Goal: Task Accomplishment & Management: Complete application form

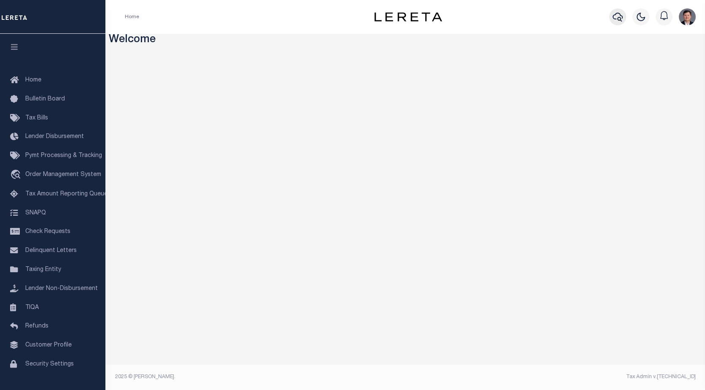
click at [616, 19] on icon "button" at bounding box center [618, 17] width 10 height 10
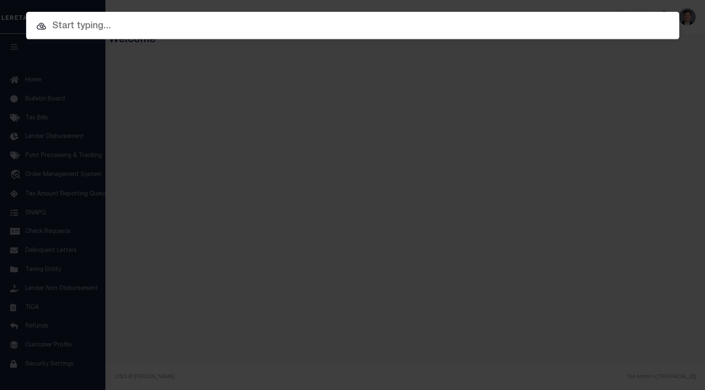
click at [85, 24] on input "text" at bounding box center [352, 26] width 653 height 15
paste input "75006877"
type input "75006877"
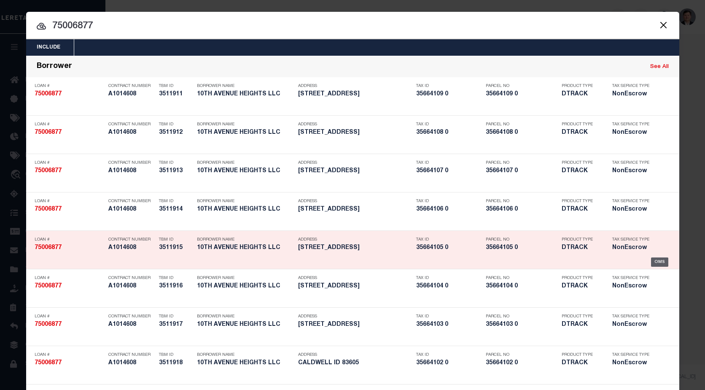
click at [661, 261] on div "OMS" at bounding box center [659, 261] width 17 height 9
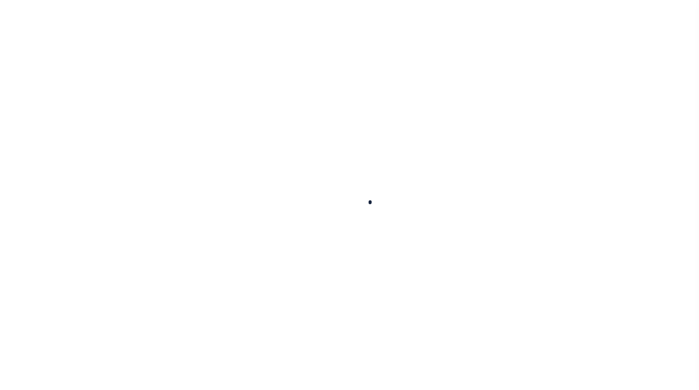
type input "75006877"
type input "10TH AVENUE HEIGHTS LLC"
select select
select select "400"
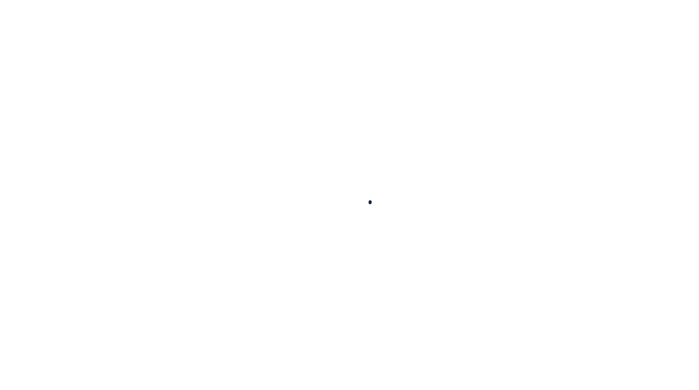
select select "NonEscrow"
type input "313 MAISEY LN"
type input "35664105 0"
select select
type input "CALDWELL ID 83605"
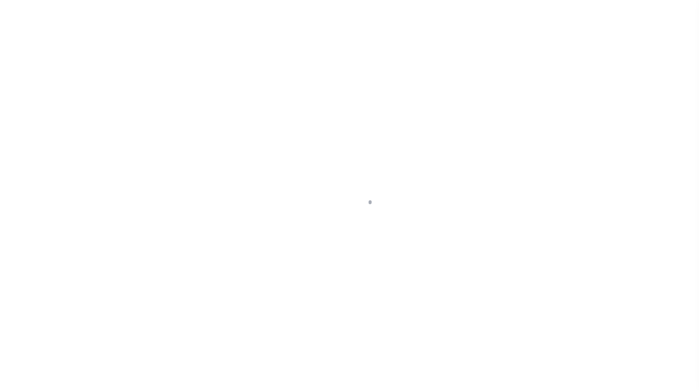
type input "97708367"
type input "ID"
select select
select select "167850"
select select "27203"
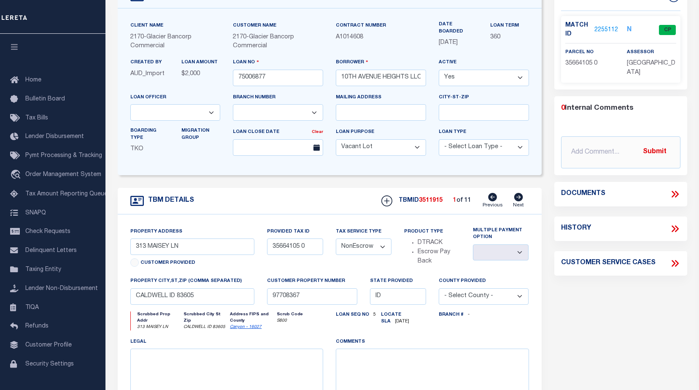
scroll to position [84, 0]
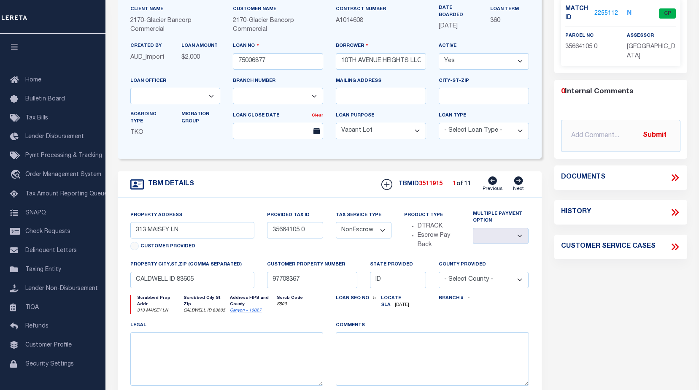
click at [518, 181] on icon at bounding box center [518, 180] width 9 height 8
type input "314 MAISEY LN"
type input "35664108 0"
select select
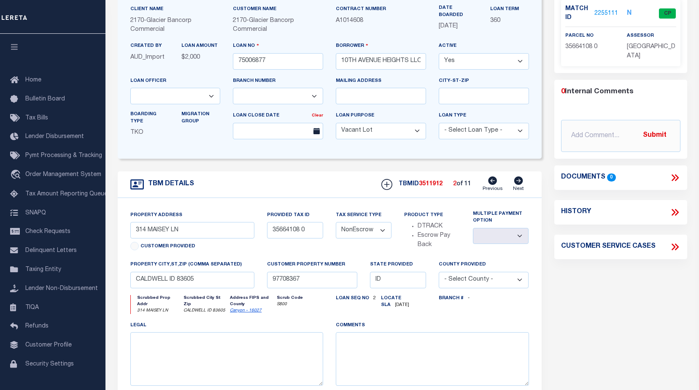
click at [518, 181] on icon at bounding box center [518, 180] width 9 height 8
type input "306 MAISEY LN"
type input "35664107 0"
select select
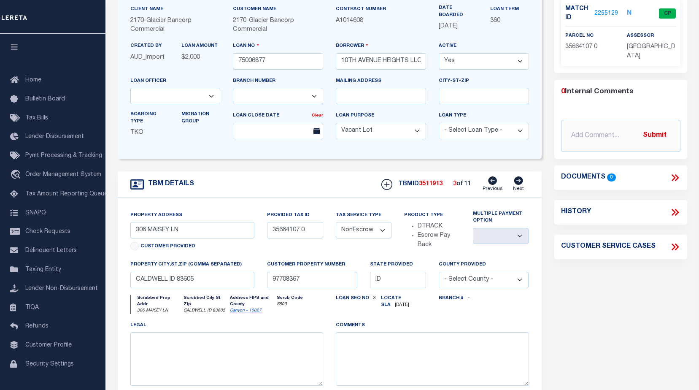
click at [518, 181] on icon at bounding box center [518, 180] width 9 height 8
type input "305 MAISEY LN"
type input "35664106 0"
select select
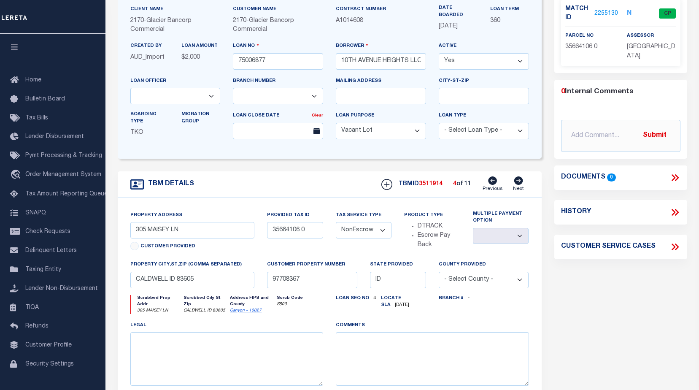
click at [520, 181] on icon at bounding box center [518, 180] width 9 height 8
type input "322 MAISEY LN"
type input "35664109 0"
select select
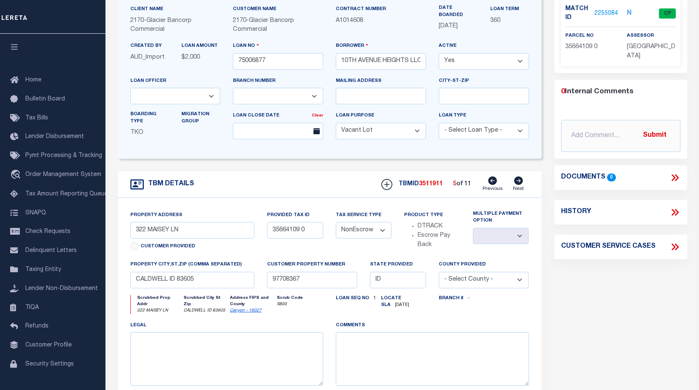
click at [519, 181] on icon at bounding box center [518, 180] width 9 height 8
type input "321 MAISEY LN"
type input "35664104 0"
select select
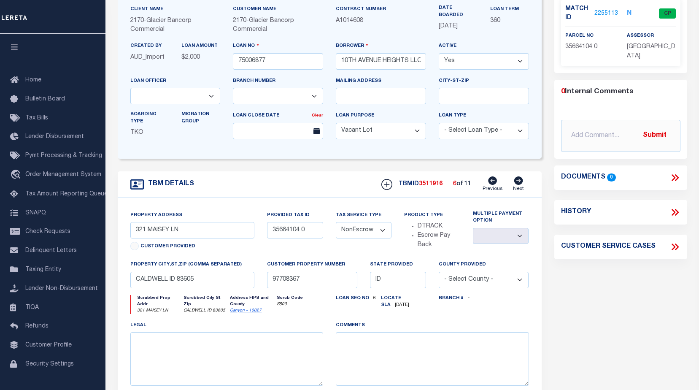
click at [519, 181] on icon at bounding box center [518, 180] width 9 height 8
type input "3705 ROOFTOP LN"
type input "35664103 0"
select select
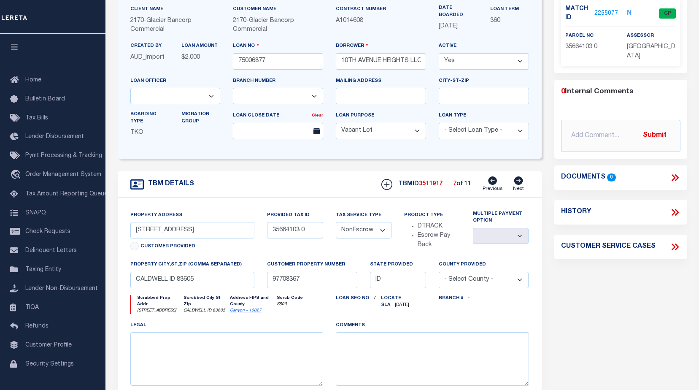
click at [519, 181] on icon at bounding box center [518, 180] width 9 height 8
type input "0 ROOFTOP LN"
type input "35664102 0"
select select
click at [519, 181] on icon at bounding box center [518, 180] width 9 height 8
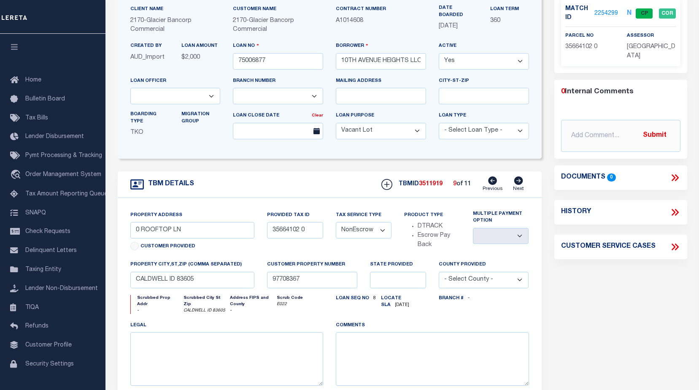
type input "415 E EASY LN"
type input "35664101 0"
select select
type input "ID"
select select
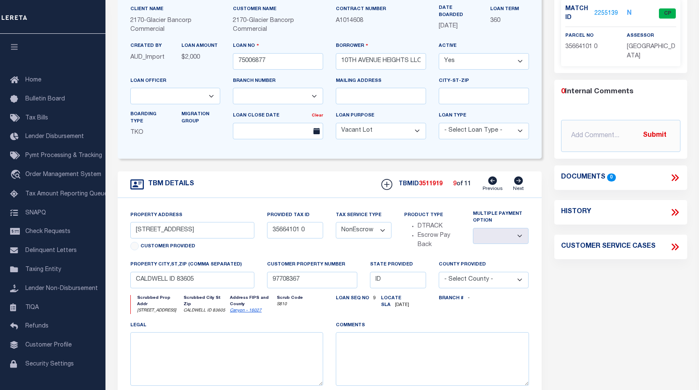
click at [519, 181] on icon at bounding box center [518, 180] width 9 height 8
type input "419 E EASY LN"
type input "35664100 0"
select select
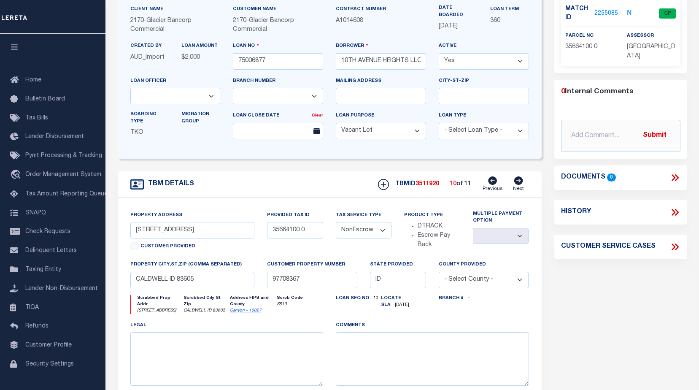
click at [519, 181] on icon at bounding box center [518, 180] width 9 height 8
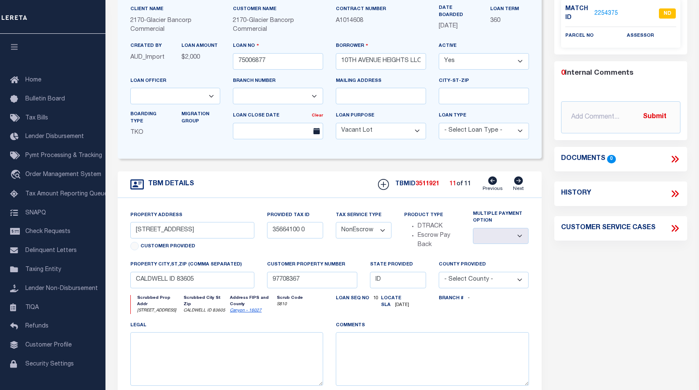
type input "0 ROOFTOP LN"
type input "1832"
select select
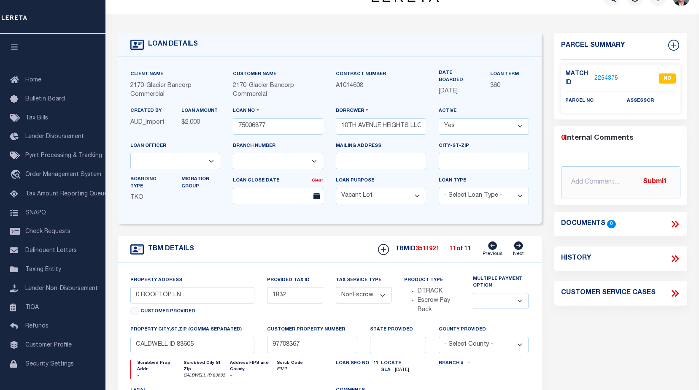
scroll to position [0, 0]
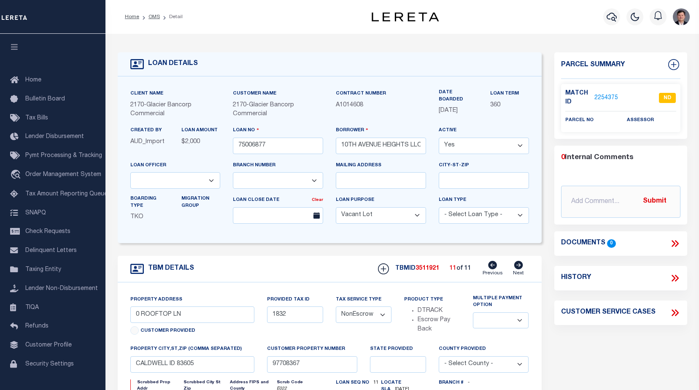
click at [494, 266] on icon at bounding box center [492, 265] width 9 height 8
type input "419 E EASY LN"
type input "35664100 0"
select select
type input "ID"
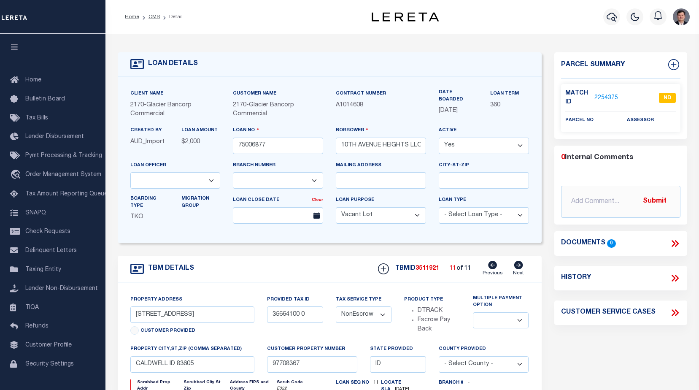
select select
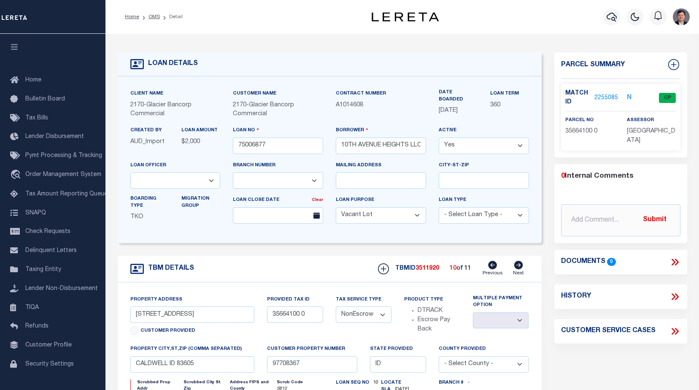
click at [494, 266] on icon at bounding box center [492, 265] width 9 height 8
type input "415 E EASY LN"
type input "35664101 0"
select select
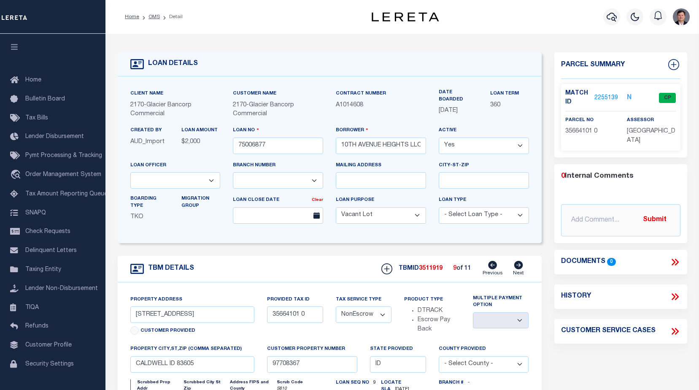
click at [494, 266] on icon at bounding box center [492, 265] width 9 height 8
type input "0 ROOFTOP LN"
type input "35664102 0"
select select
